Goal: Information Seeking & Learning: Learn about a topic

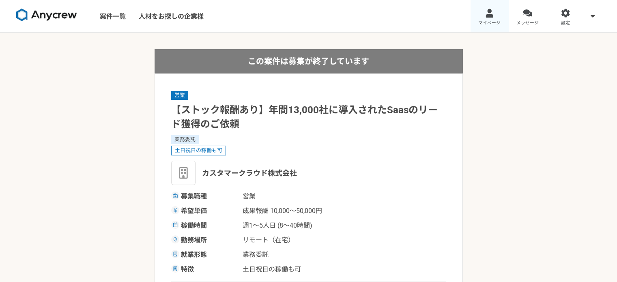
click at [482, 14] on link "マイページ" at bounding box center [489, 16] width 38 height 32
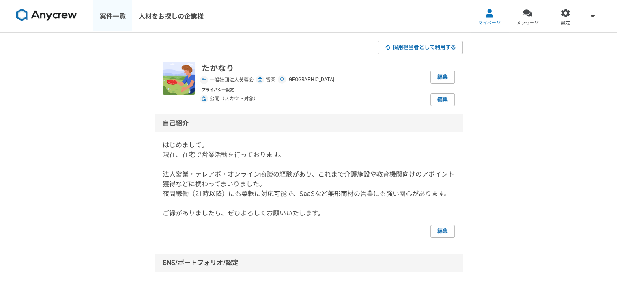
click at [116, 19] on link "案件一覧" at bounding box center [112, 16] width 39 height 32
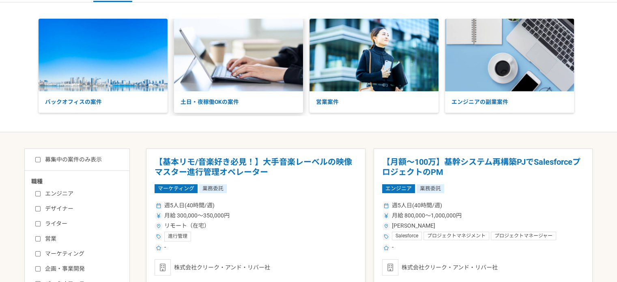
scroll to position [31, 0]
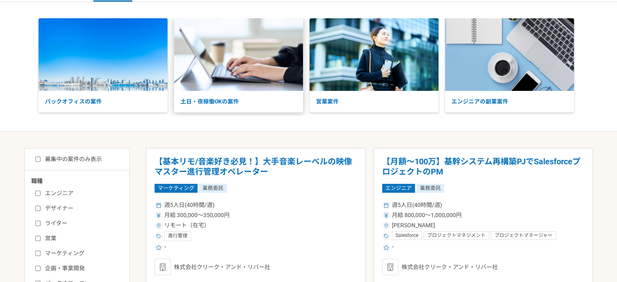
click at [220, 67] on img at bounding box center [238, 54] width 129 height 73
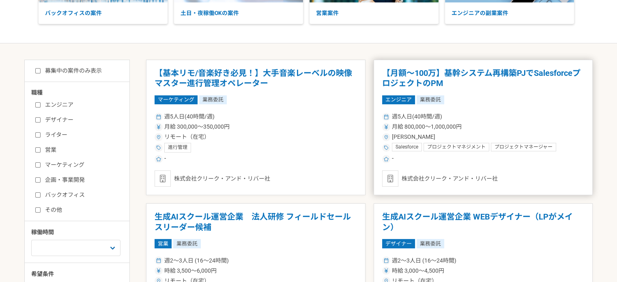
scroll to position [112, 0]
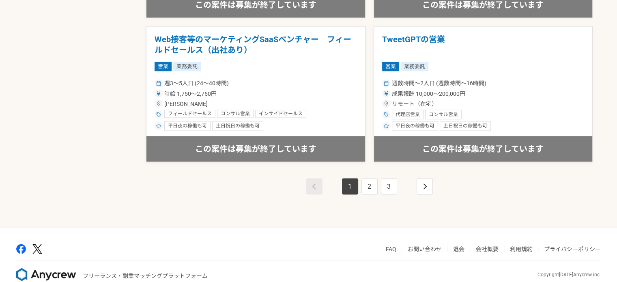
scroll to position [1460, 0]
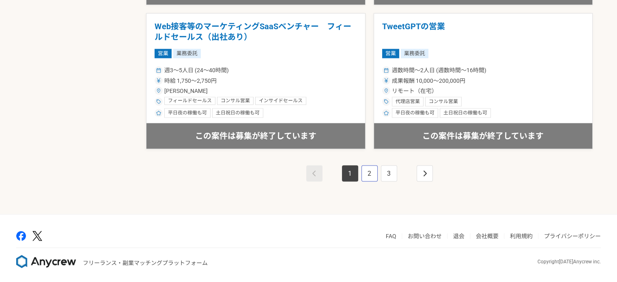
click at [370, 173] on link "2" at bounding box center [369, 173] width 16 height 16
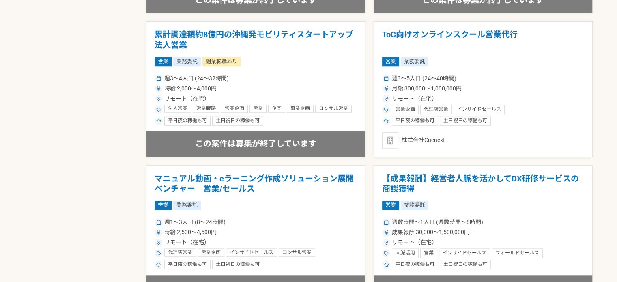
scroll to position [730, 0]
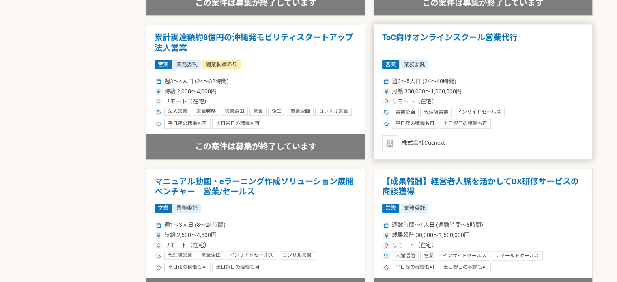
click at [485, 81] on div "週3〜5人日 (24〜40時間)" at bounding box center [483, 81] width 202 height 9
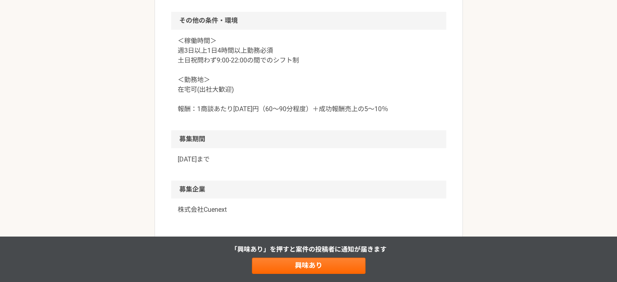
scroll to position [691, 0]
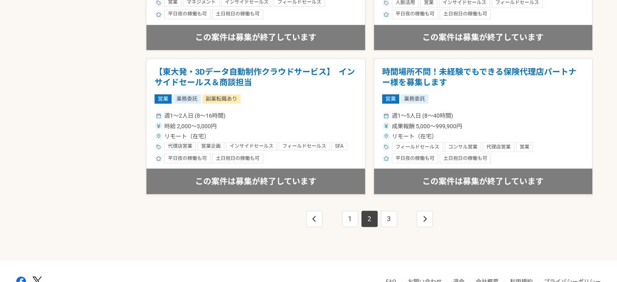
scroll to position [1460, 0]
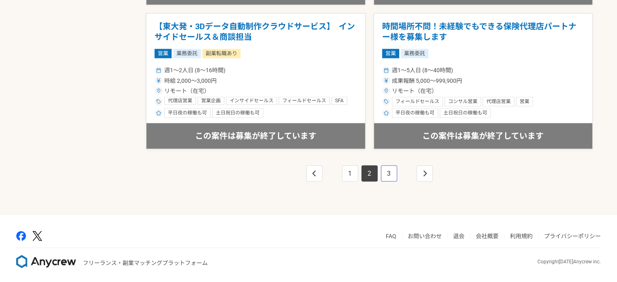
click at [383, 165] on link "3" at bounding box center [389, 173] width 16 height 16
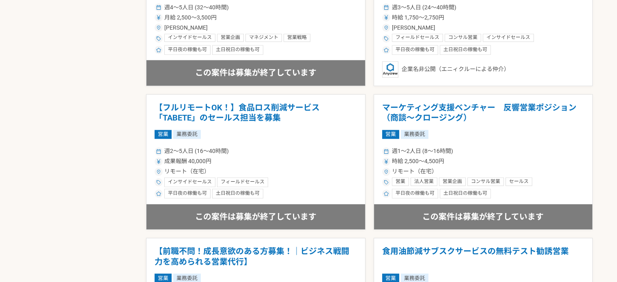
scroll to position [689, 0]
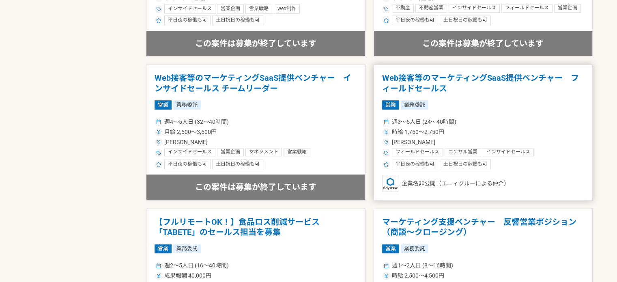
click at [504, 120] on div "週3〜5人日 (24〜40時間)" at bounding box center [483, 122] width 202 height 9
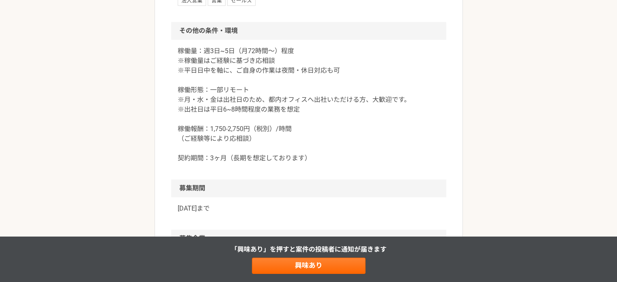
scroll to position [852, 0]
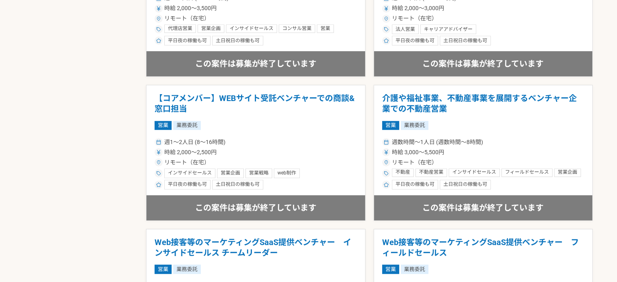
scroll to position [568, 0]
